Goal: Task Accomplishment & Management: Complete application form

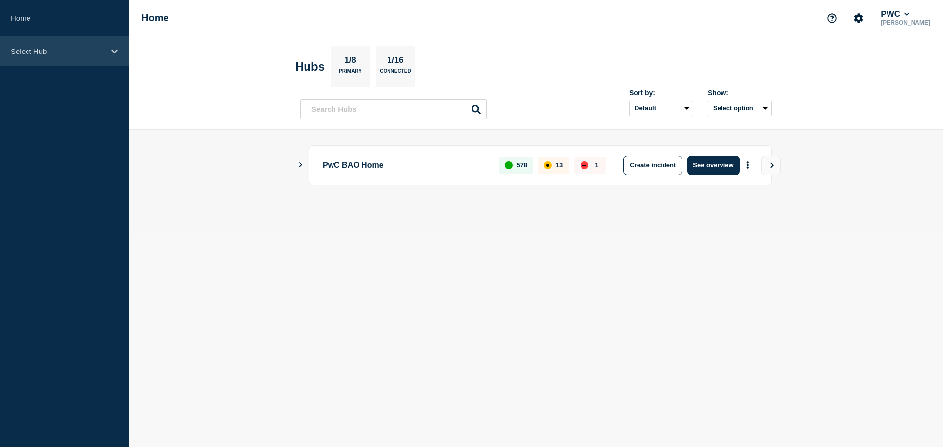
click at [112, 52] on icon at bounding box center [114, 51] width 6 height 7
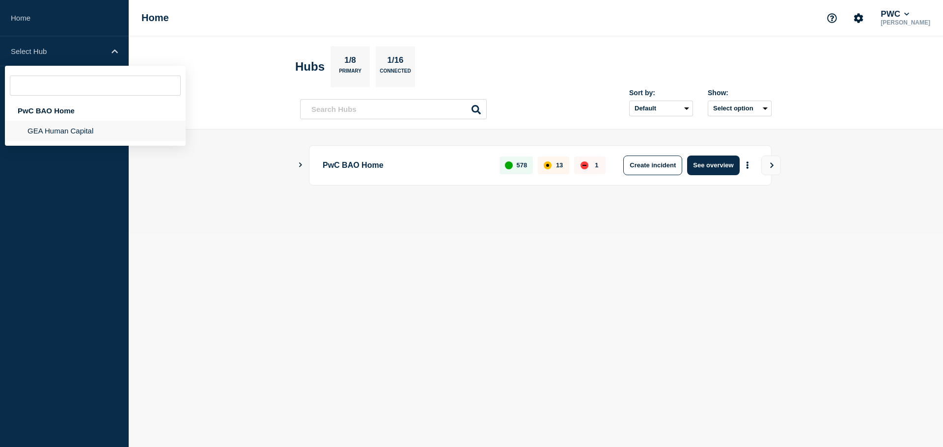
click at [71, 126] on li "GEA Human Capital" at bounding box center [95, 131] width 181 height 20
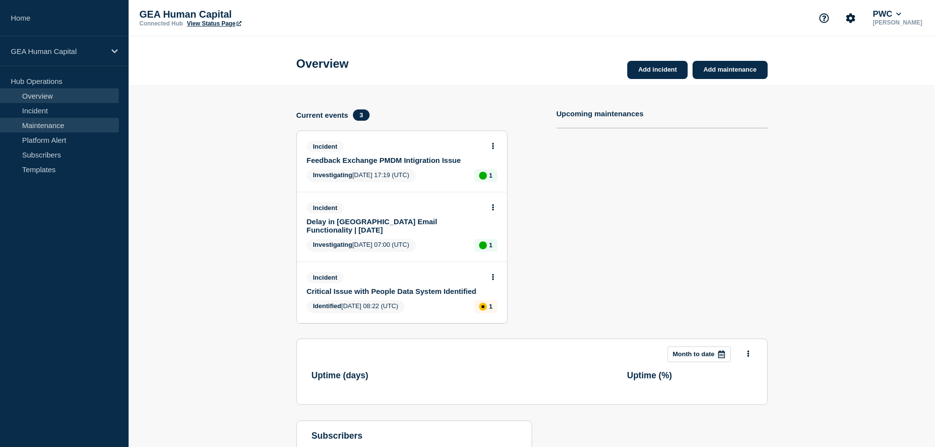
click at [32, 127] on link "Maintenance" at bounding box center [59, 125] width 119 height 15
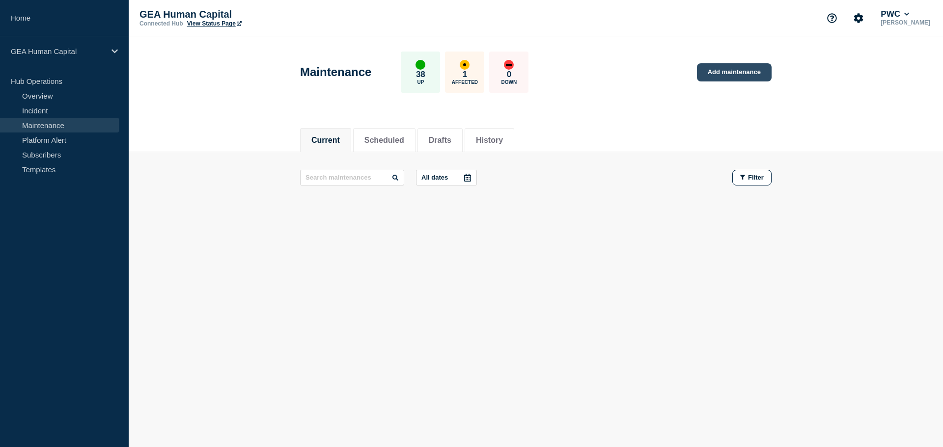
click at [721, 72] on link "Add maintenance" at bounding box center [734, 72] width 75 height 18
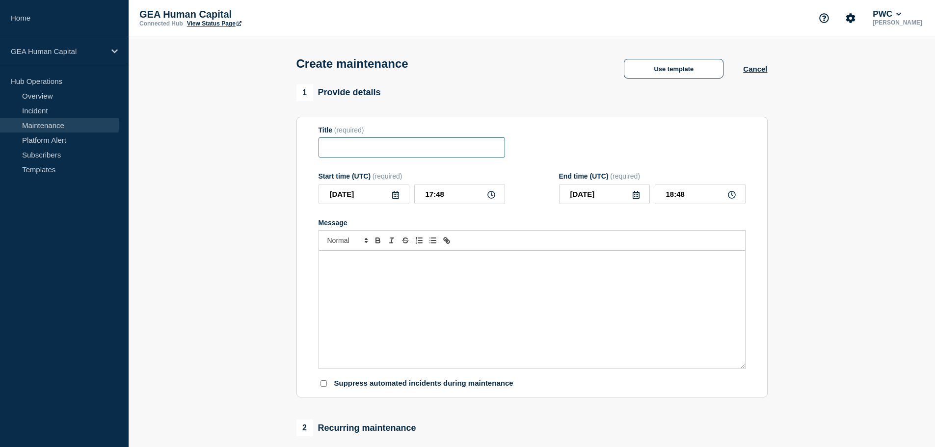
click at [367, 151] on input "Title" at bounding box center [412, 147] width 187 height 20
paste input "Feedback Exchange – Urgent Hotfix Deployment in Production Environment"
type input "Feedback Exchange – Urgent Hotfix Deployment in Production Environment"
click at [396, 198] on icon at bounding box center [396, 195] width 8 height 8
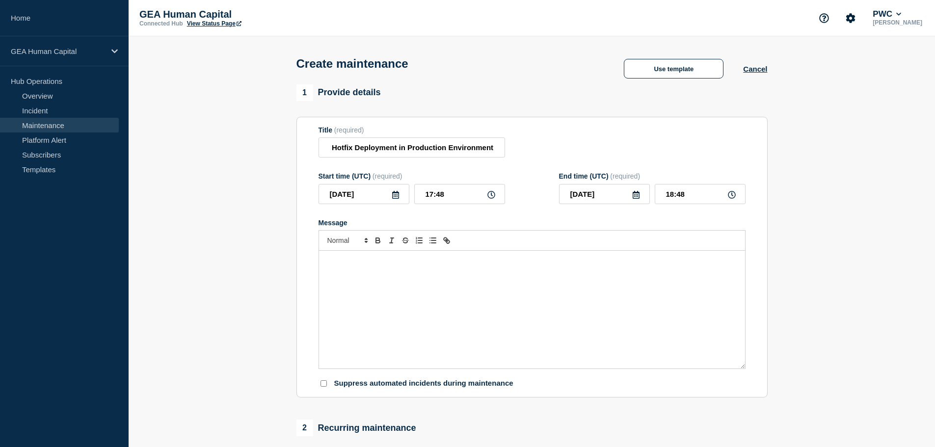
scroll to position [0, 0]
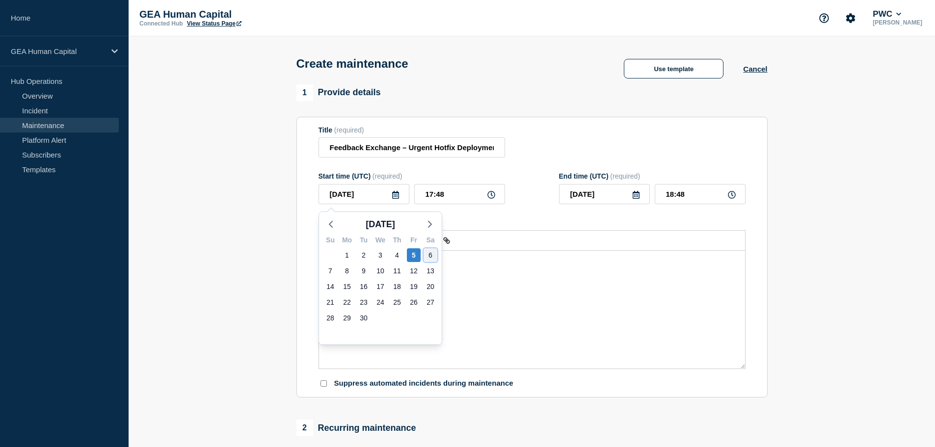
click at [431, 254] on div "6" at bounding box center [431, 255] width 14 height 14
type input "[DATE]"
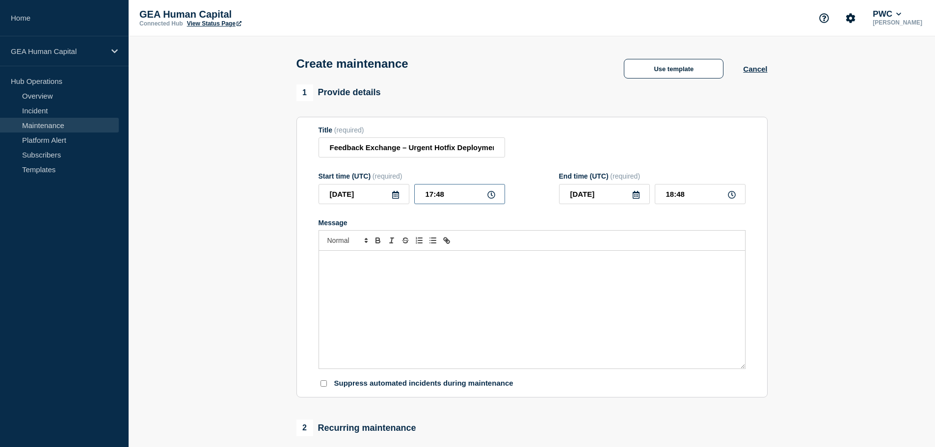
click at [435, 195] on input "17:48" at bounding box center [459, 194] width 91 height 20
type input "13:00"
click at [691, 198] on input "14:00" at bounding box center [700, 194] width 91 height 20
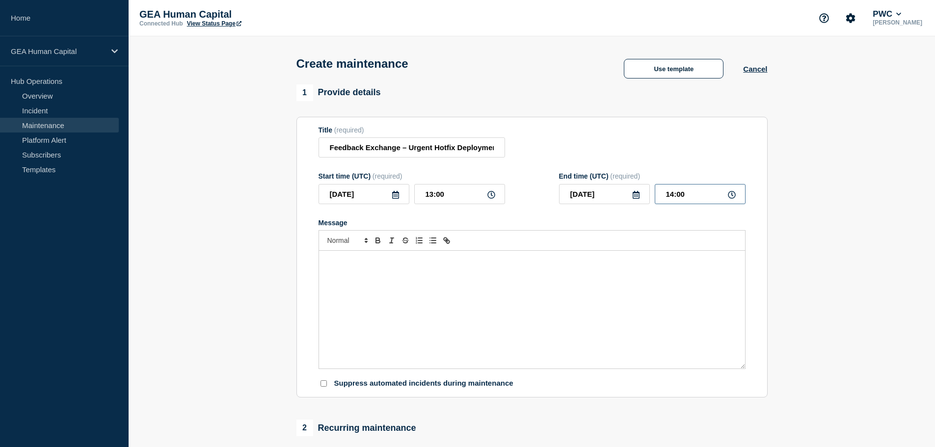
click at [691, 198] on input "14:00" at bounding box center [700, 194] width 91 height 20
type input "17:00"
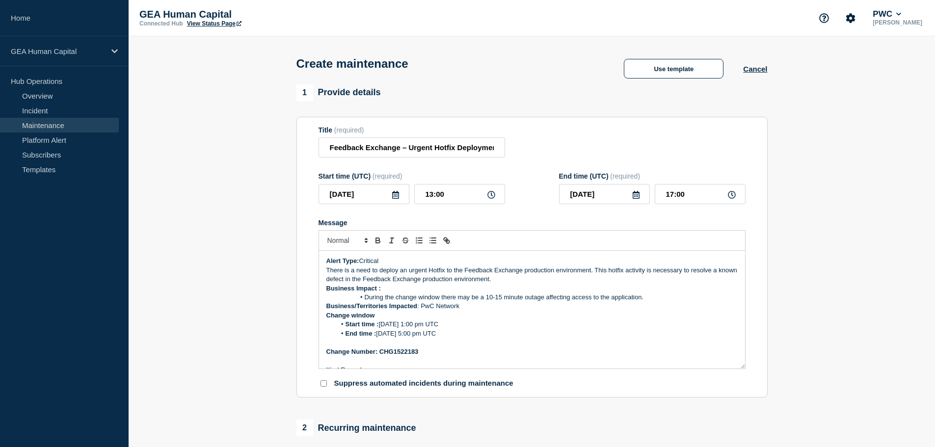
click at [528, 282] on p "There is a need to deploy an urgent Hotfix to the Feedback Exchange production …" at bounding box center [532, 275] width 411 height 18
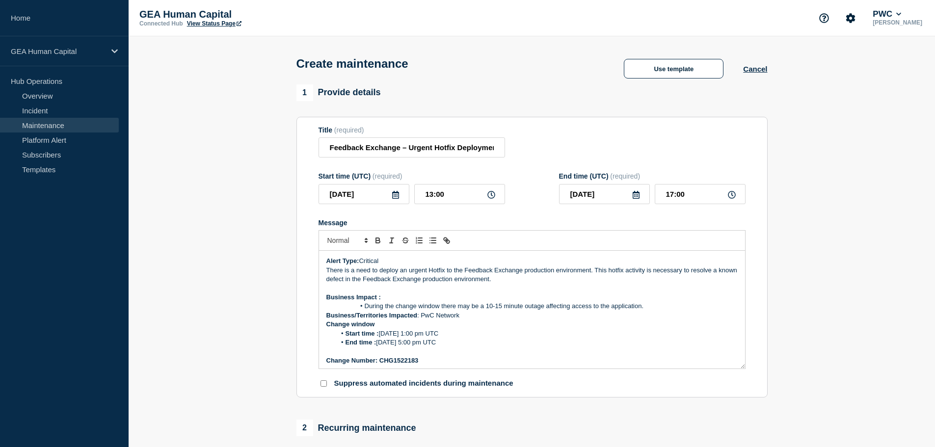
click at [327, 316] on strong "Business/Territories Impacted" at bounding box center [372, 315] width 91 height 7
click at [325, 335] on div "Alert Type: Critical There is a need to deploy an urgent Hotfix to the Feedback…" at bounding box center [532, 310] width 426 height 118
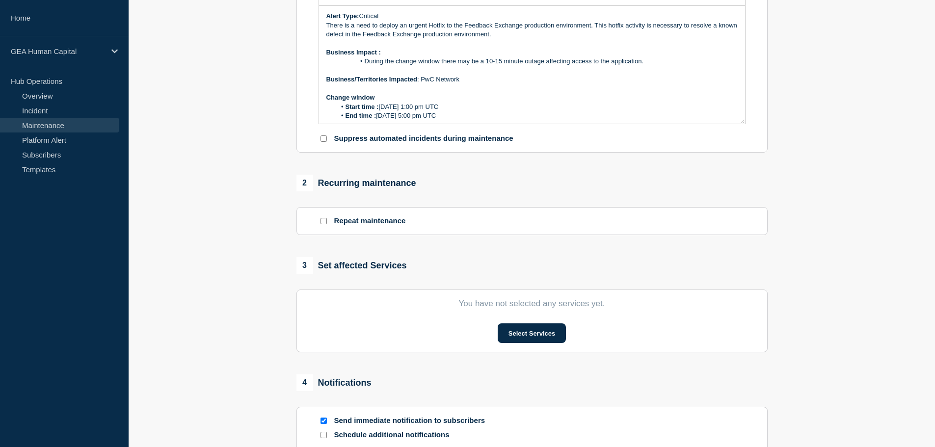
scroll to position [245, 0]
click at [509, 339] on button "Select Services" at bounding box center [532, 333] width 68 height 20
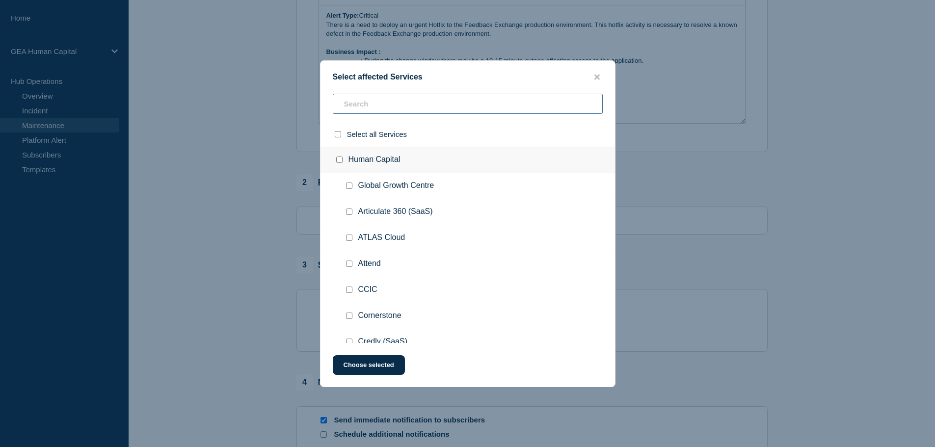
click at [359, 105] on input "text" at bounding box center [468, 104] width 270 height 20
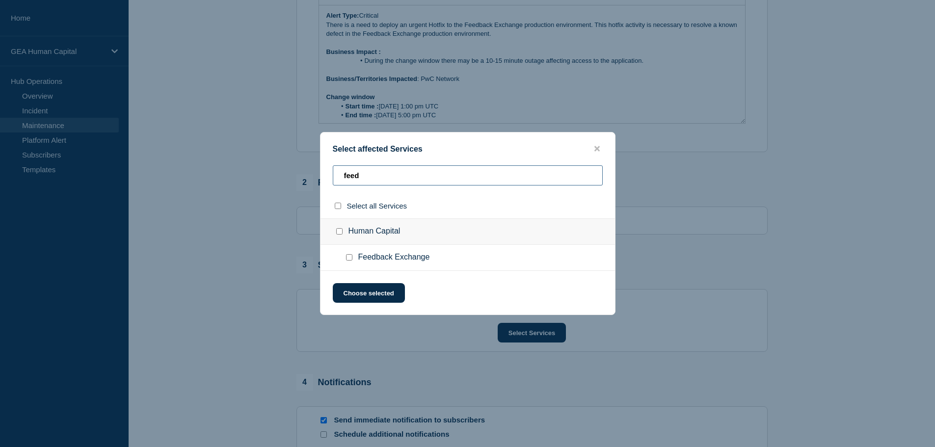
type input "feed"
click at [349, 258] on input "Feedback Exchange checkbox" at bounding box center [349, 257] width 6 height 6
checkbox input "true"
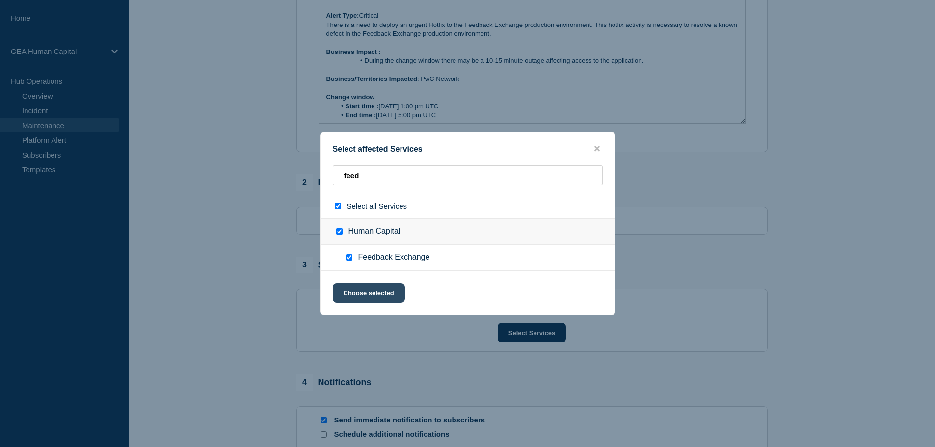
click at [379, 291] on button "Choose selected" at bounding box center [369, 293] width 72 height 20
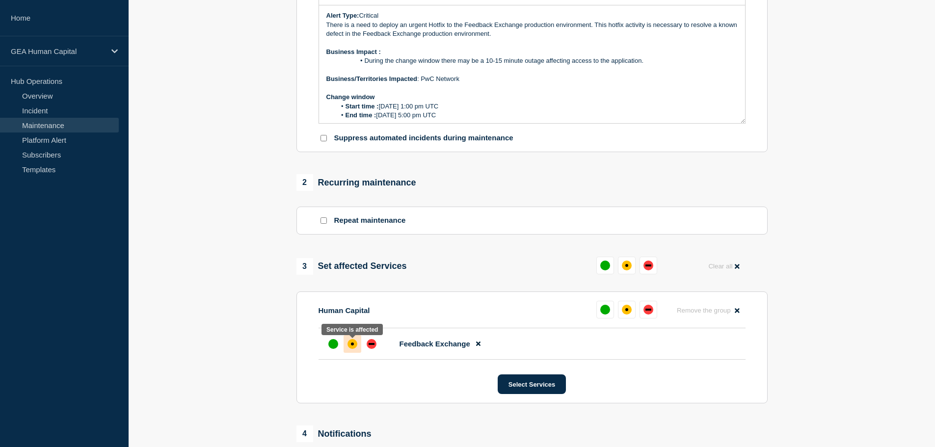
click at [352, 346] on div "affected" at bounding box center [352, 344] width 3 height 3
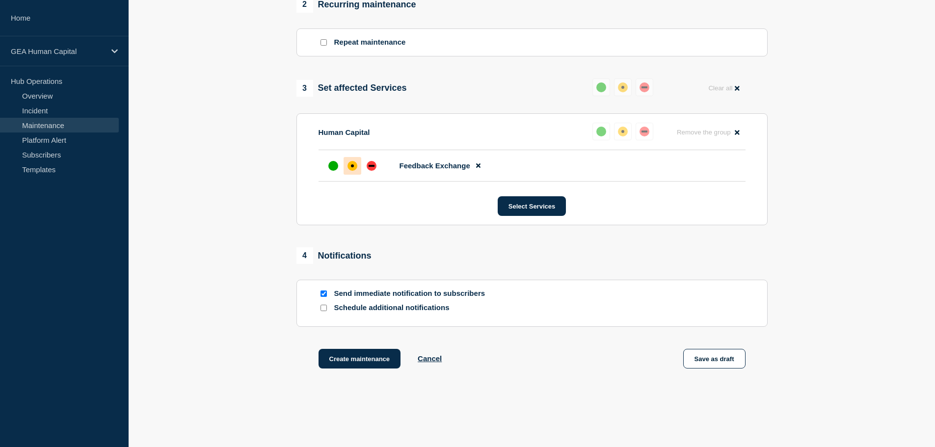
scroll to position [461, 0]
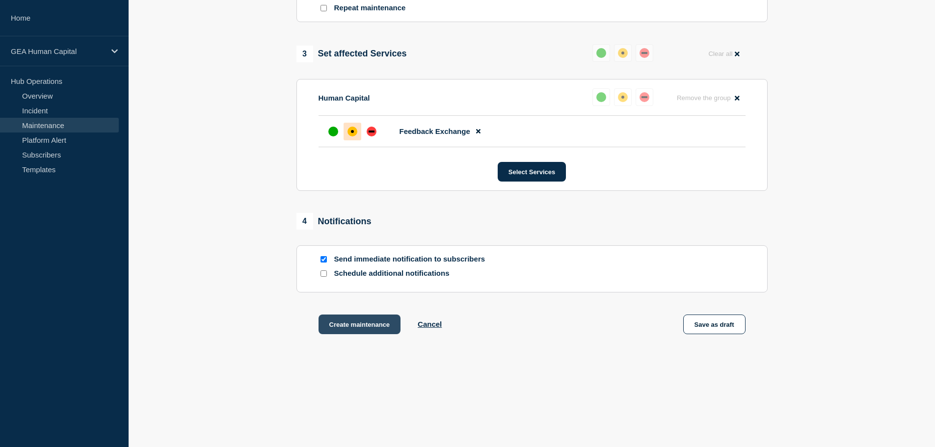
click at [344, 319] on button "Create maintenance" at bounding box center [360, 325] width 82 height 20
